Goal: Navigation & Orientation: Find specific page/section

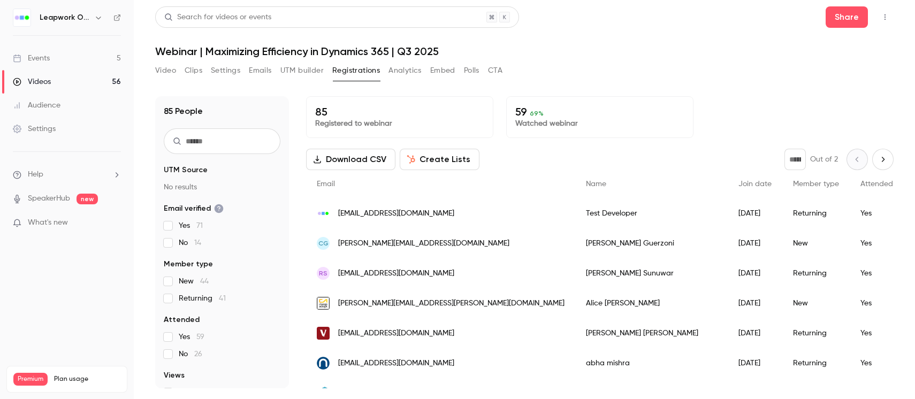
scroll to position [1, 0]
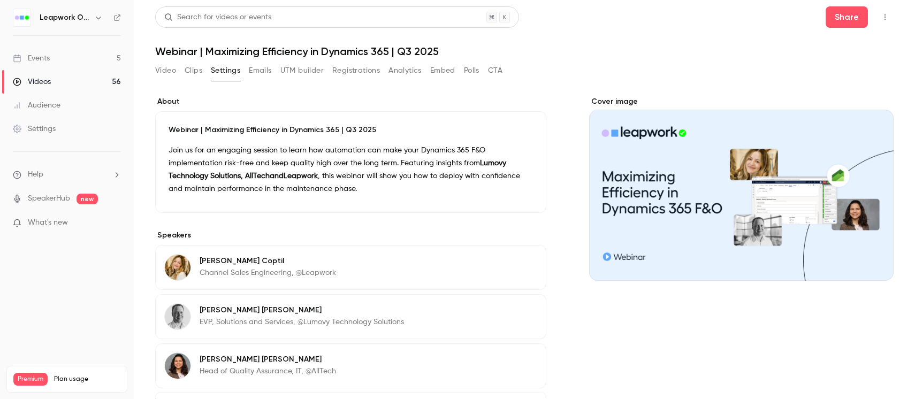
click at [54, 63] on link "Events 5" at bounding box center [67, 59] width 134 height 24
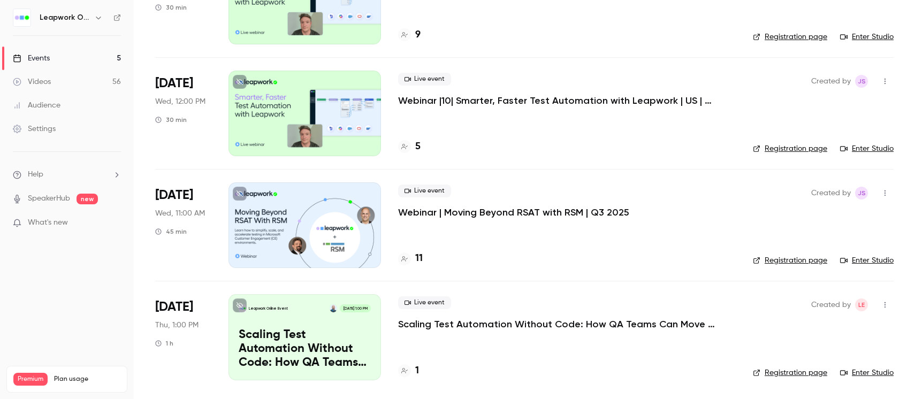
scroll to position [245, 0]
